Goal: Task Accomplishment & Management: Manage account settings

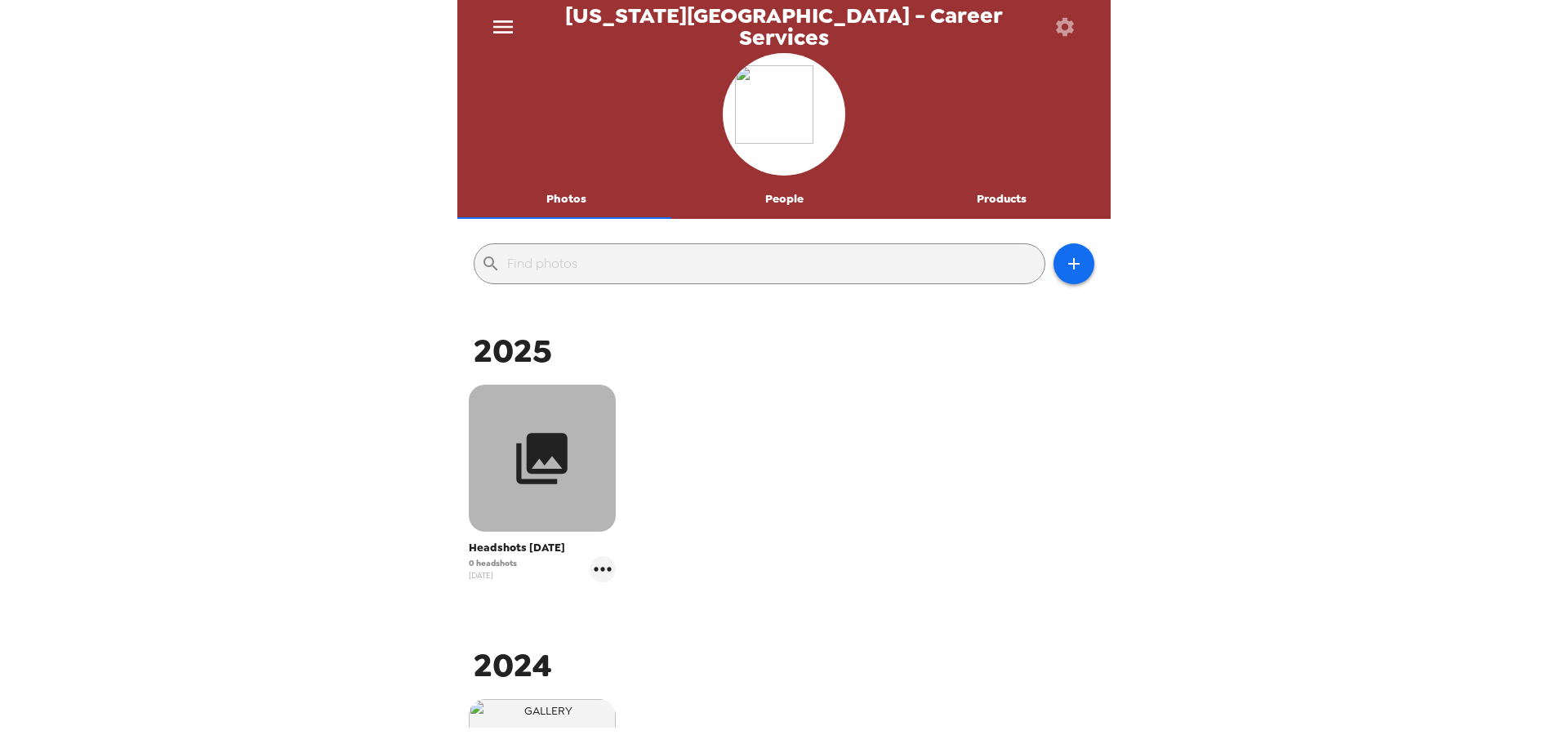
click at [581, 460] on button "button" at bounding box center [542, 457] width 147 height 147
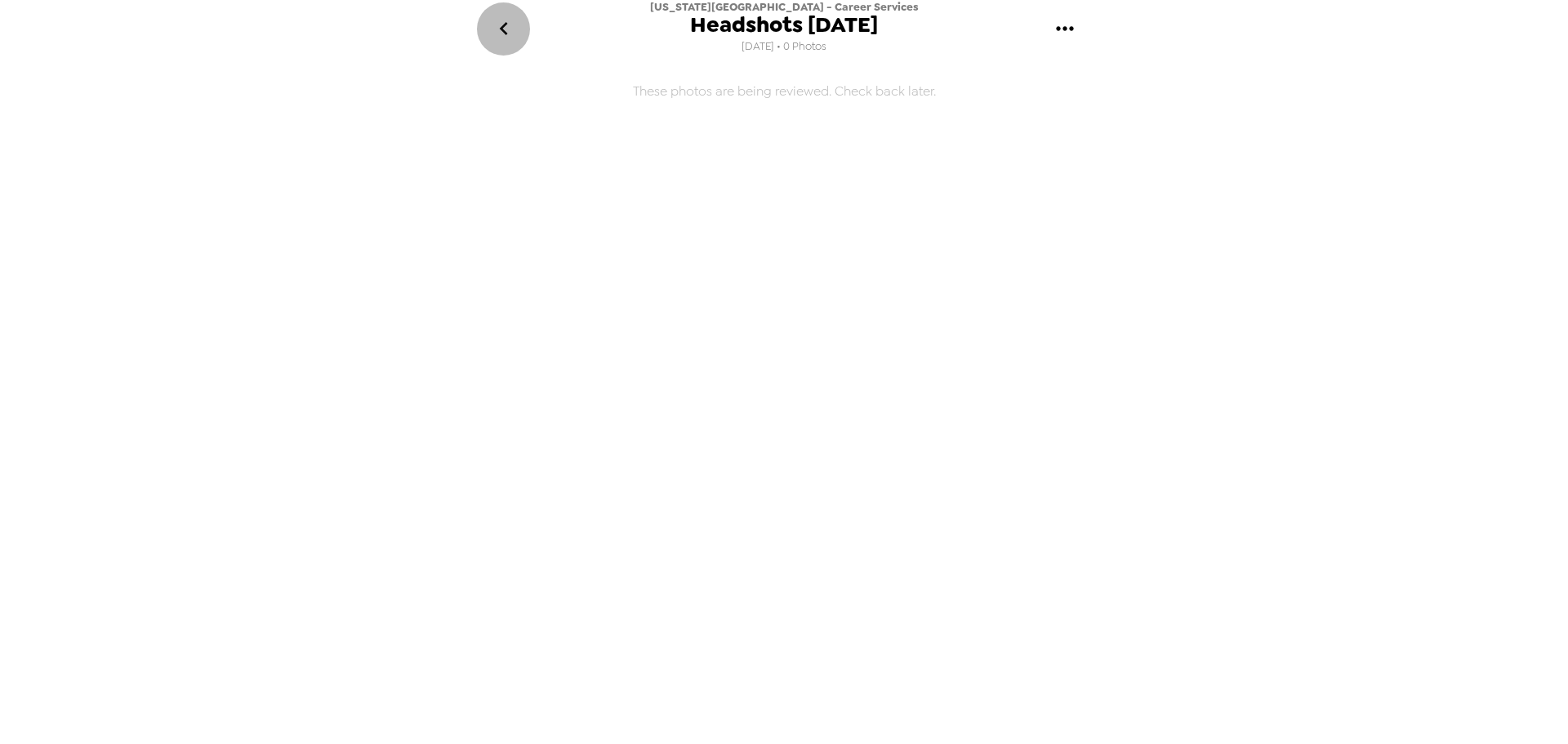
click at [515, 23] on icon "go back" at bounding box center [504, 28] width 26 height 26
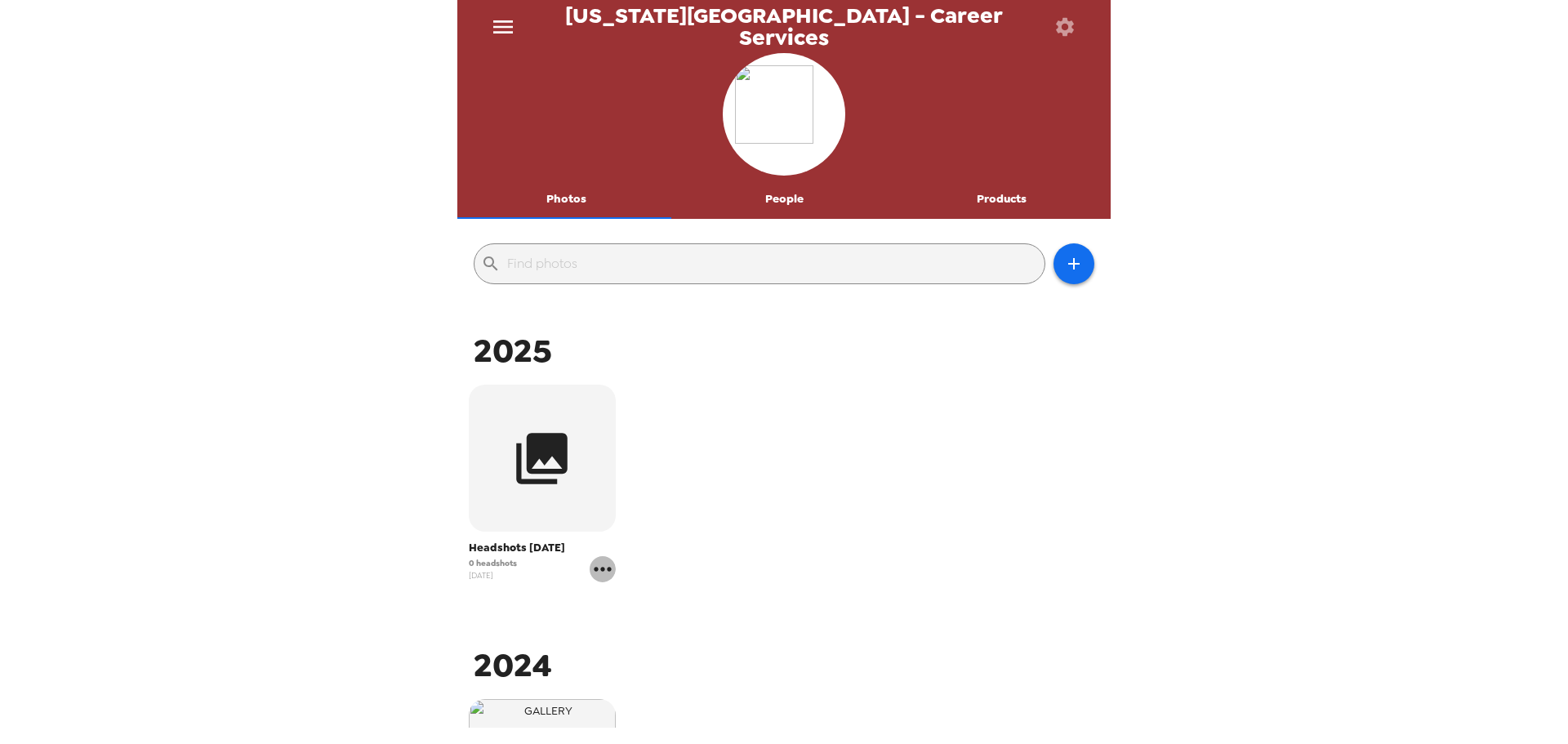
click at [602, 572] on icon "gallery menu" at bounding box center [602, 569] width 26 height 26
click at [624, 595] on div at bounding box center [616, 604] width 29 height 19
